Goal: Information Seeking & Learning: Check status

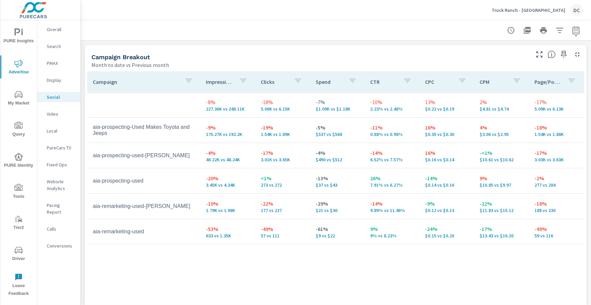
scroll to position [315, 0]
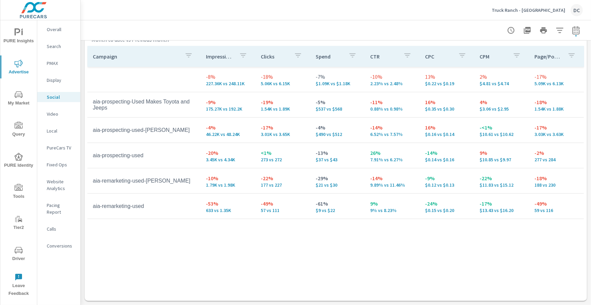
click at [60, 29] on p "Overall" at bounding box center [61, 29] width 28 height 7
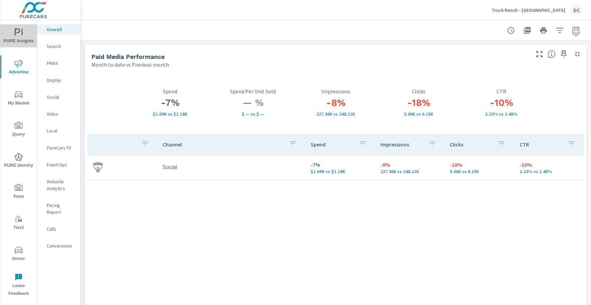
click at [28, 38] on span "PURE Insights" at bounding box center [18, 36] width 33 height 17
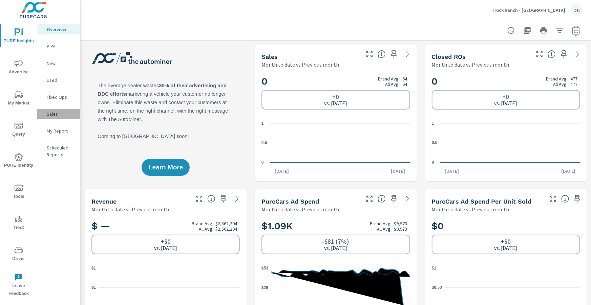
click at [57, 112] on p "Sales" at bounding box center [61, 114] width 28 height 7
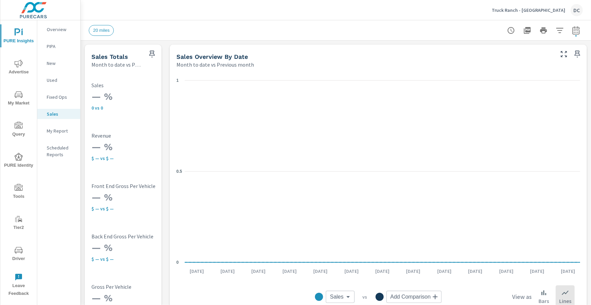
click at [19, 70] on span "Advertise" at bounding box center [18, 68] width 33 height 17
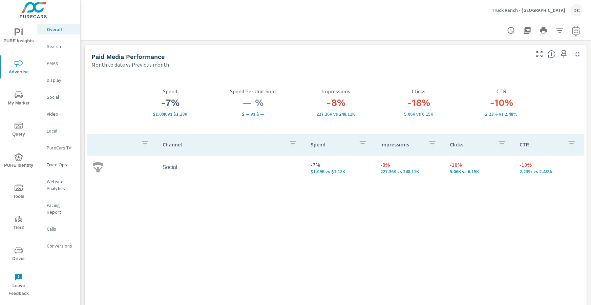
click at [549, 11] on p "Truck Ranch - [GEOGRAPHIC_DATA]" at bounding box center [528, 10] width 73 height 6
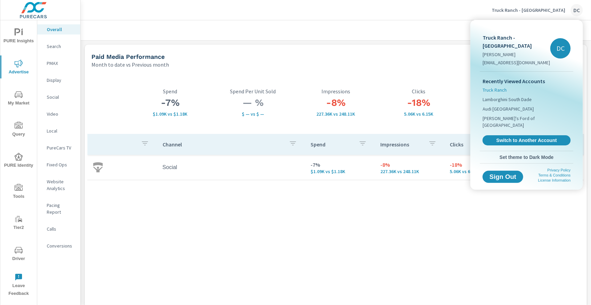
drag, startPoint x: 498, startPoint y: 82, endPoint x: 495, endPoint y: 81, distance: 3.5
click at [498, 87] on span "Truck Ranch" at bounding box center [495, 90] width 24 height 7
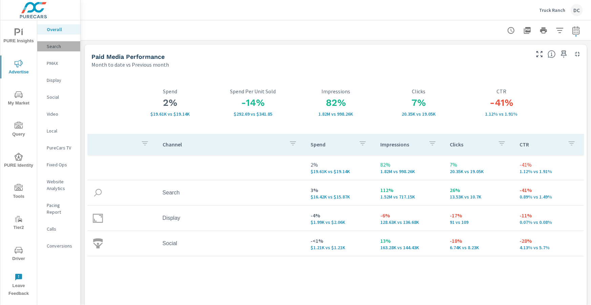
click at [57, 46] on p "Search" at bounding box center [61, 46] width 28 height 7
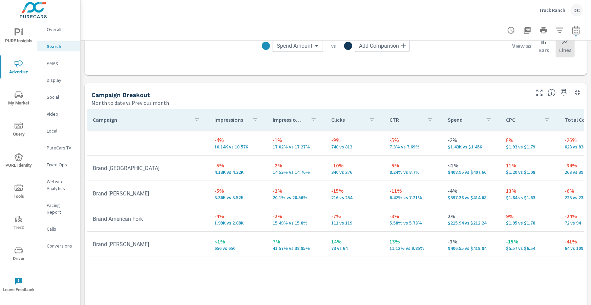
scroll to position [614, 0]
click at [55, 64] on p "PMAX" at bounding box center [61, 63] width 28 height 7
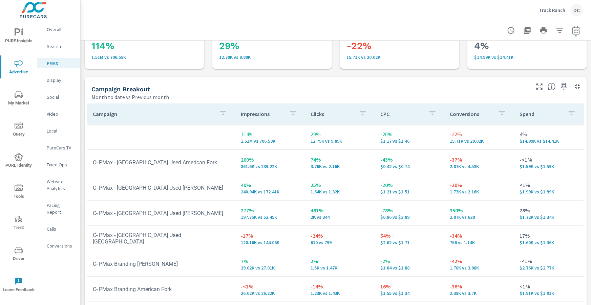
scroll to position [28, 0]
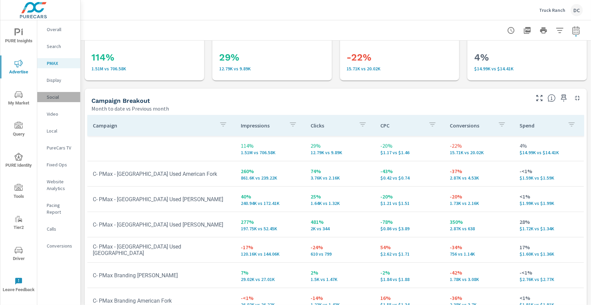
click at [52, 96] on p "Social" at bounding box center [61, 97] width 28 height 7
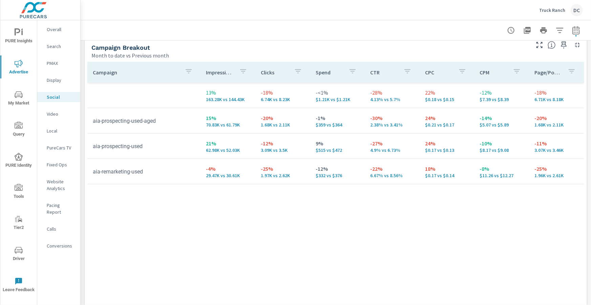
scroll to position [315, 0]
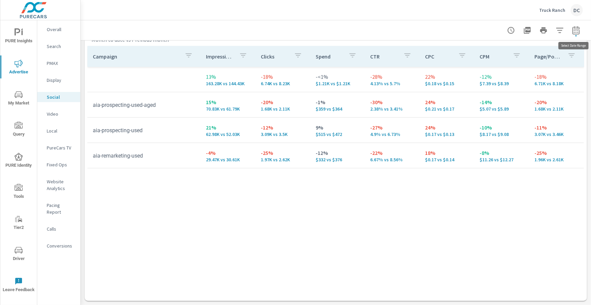
click at [575, 35] on button "button" at bounding box center [576, 31] width 14 height 14
select select "Month to date"
select select "Previous month"
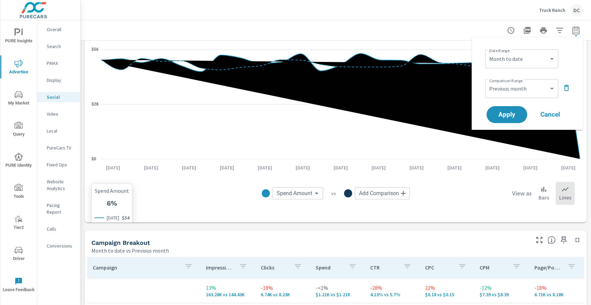
scroll to position [0, 0]
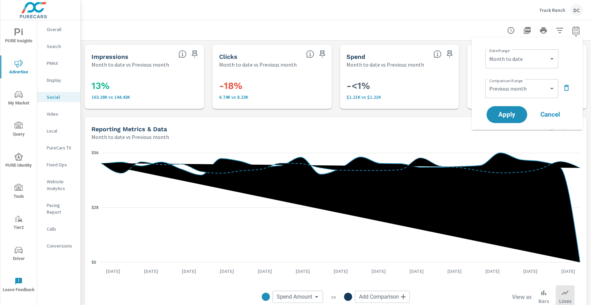
click at [59, 28] on p "Overall" at bounding box center [61, 29] width 28 height 7
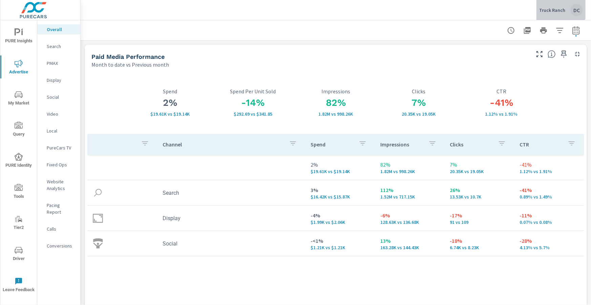
click at [557, 8] on p "Truck Ranch" at bounding box center [552, 10] width 26 height 6
